Goal: Task Accomplishment & Management: Manage account settings

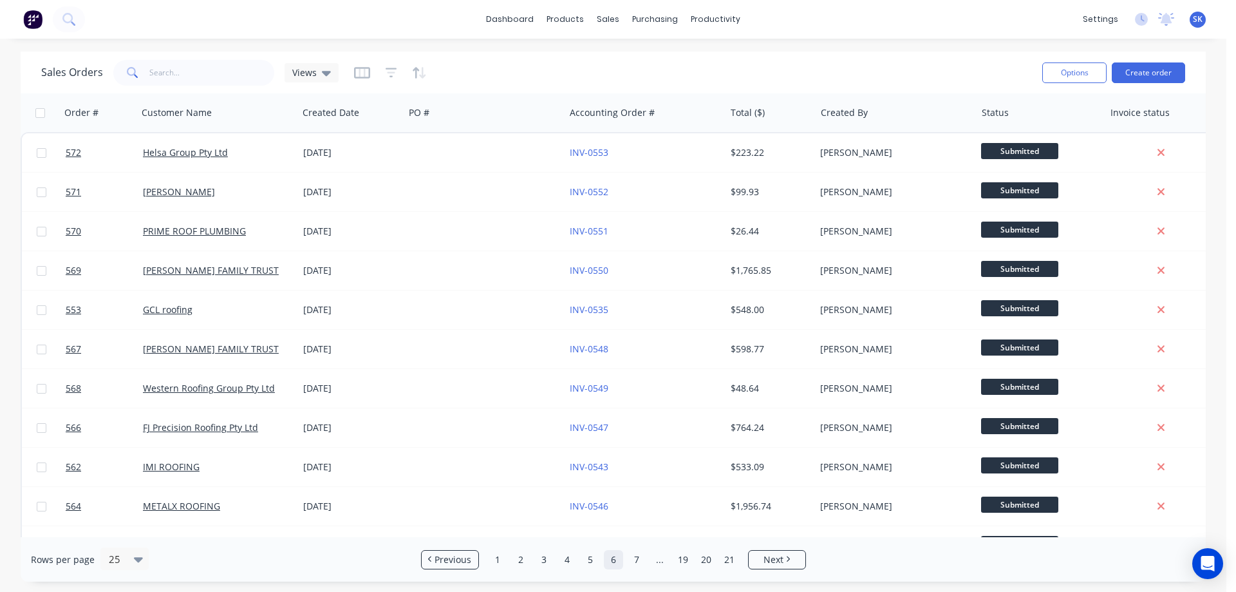
drag, startPoint x: 493, startPoint y: 560, endPoint x: 554, endPoint y: 534, distance: 66.4
click at [493, 560] on link "1" at bounding box center [497, 559] width 19 height 19
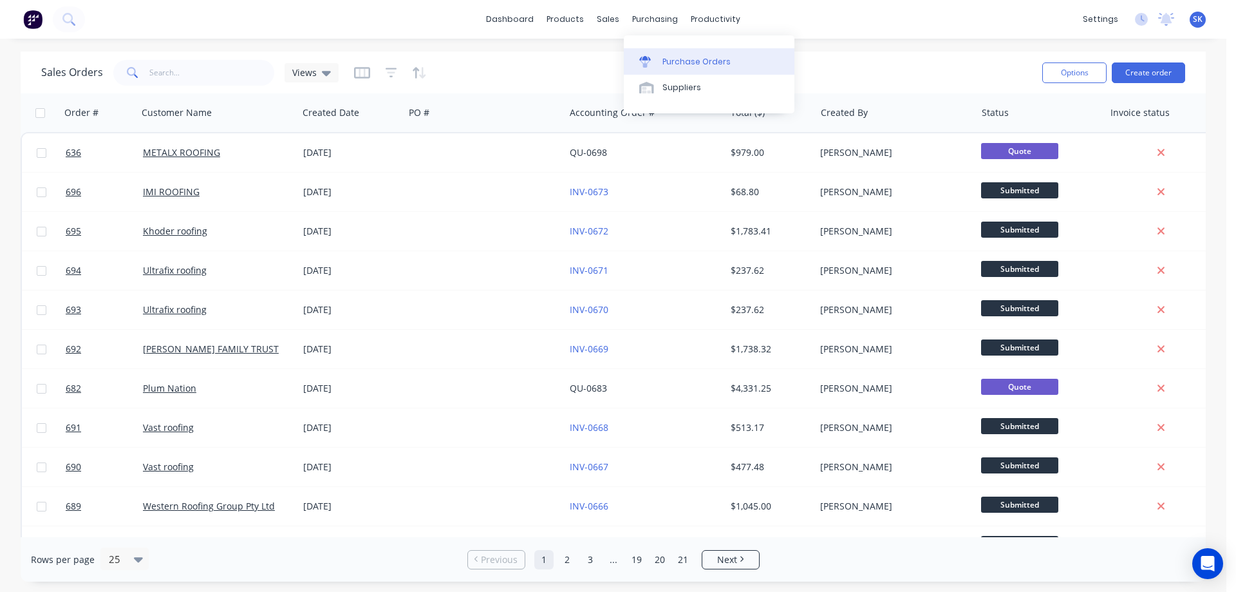
click at [658, 60] on div at bounding box center [648, 62] width 19 height 12
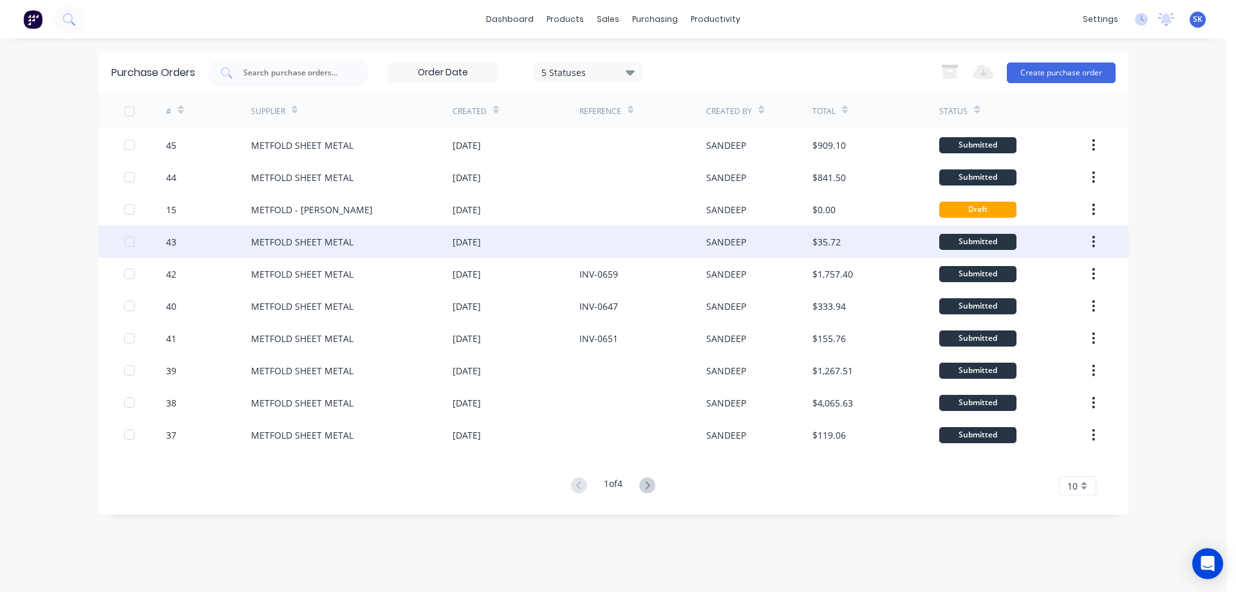
click at [352, 249] on div "METFOLD SHEET METAL" at bounding box center [351, 241] width 201 height 32
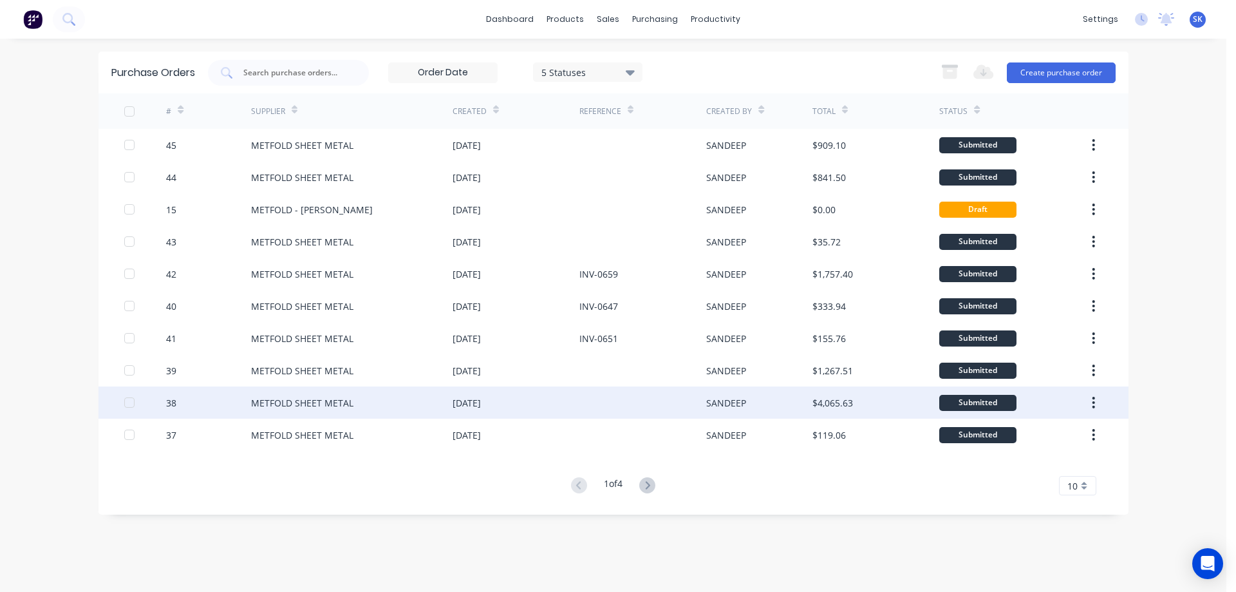
click at [504, 407] on div "[DATE]" at bounding box center [516, 402] width 127 height 32
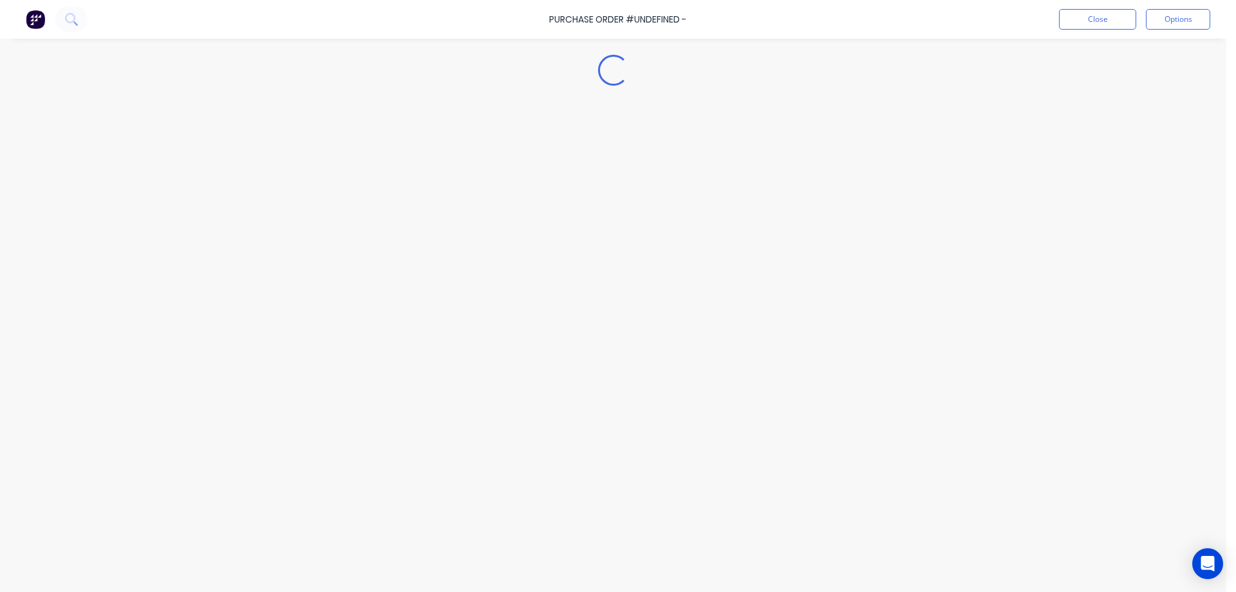
type textarea "x"
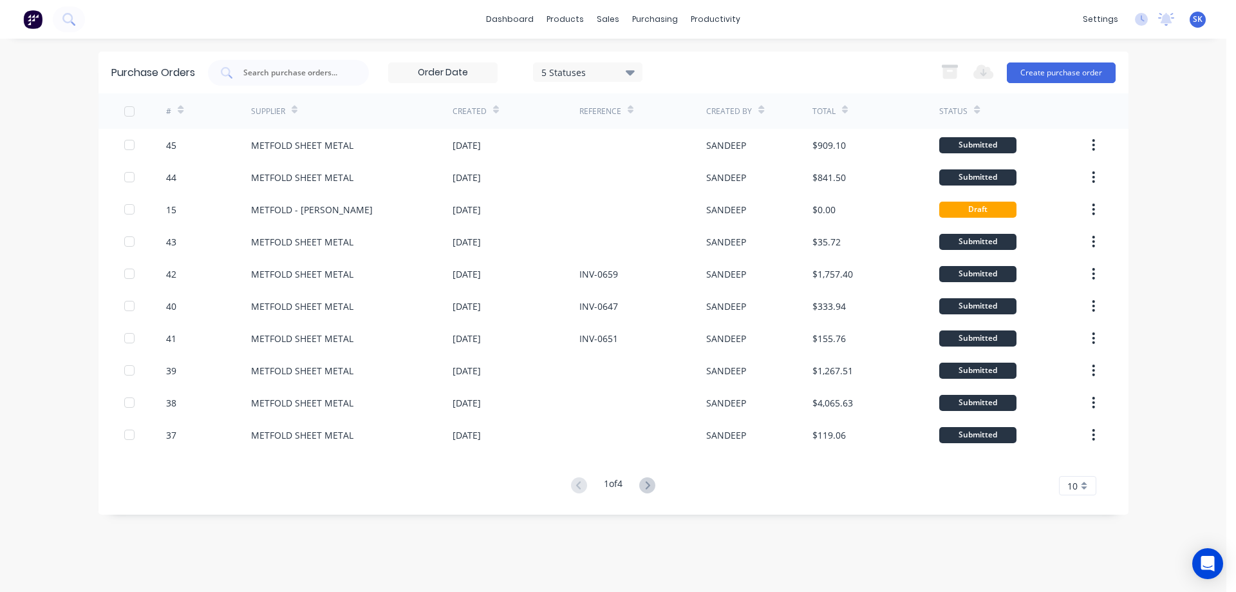
click at [30, 19] on img at bounding box center [32, 19] width 19 height 19
